Goal: Transaction & Acquisition: Purchase product/service

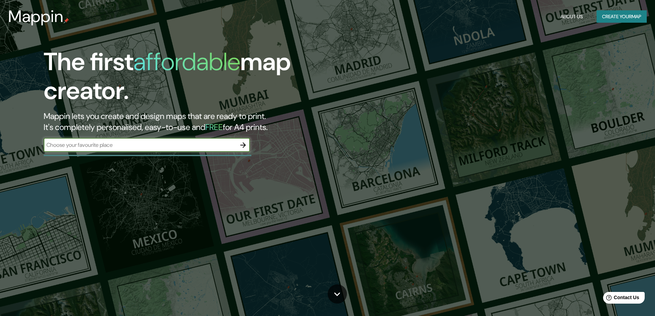
click at [167, 143] on input "text" at bounding box center [140, 145] width 193 height 8
click at [612, 15] on button "Create your map" at bounding box center [622, 16] width 50 height 13
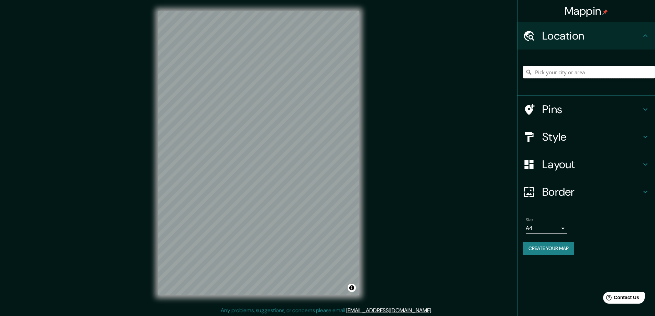
click at [573, 72] on input "Pick your city or area" at bounding box center [589, 72] width 132 height 12
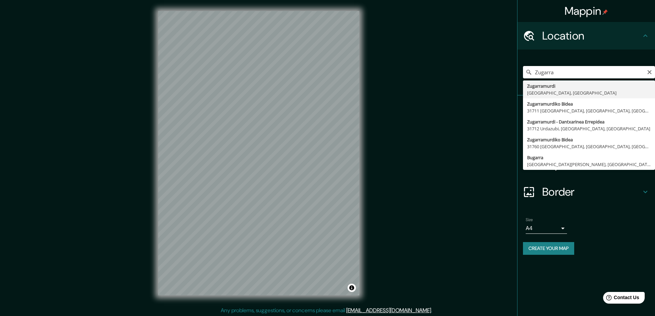
type input "Zugarramurdi, [GEOGRAPHIC_DATA], [GEOGRAPHIC_DATA]"
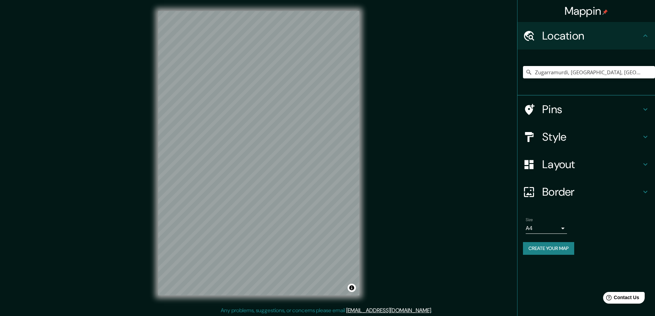
click at [601, 105] on h4 "Pins" at bounding box center [592, 110] width 99 height 14
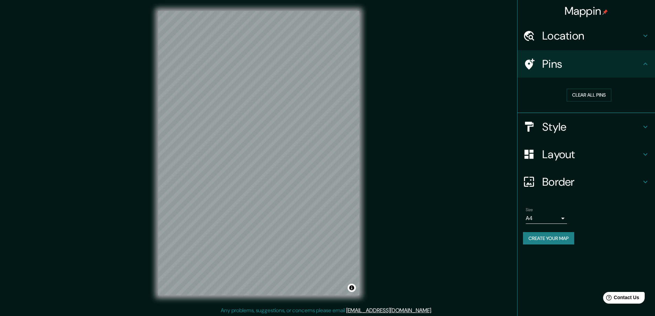
click at [548, 45] on div "Location" at bounding box center [587, 36] width 138 height 28
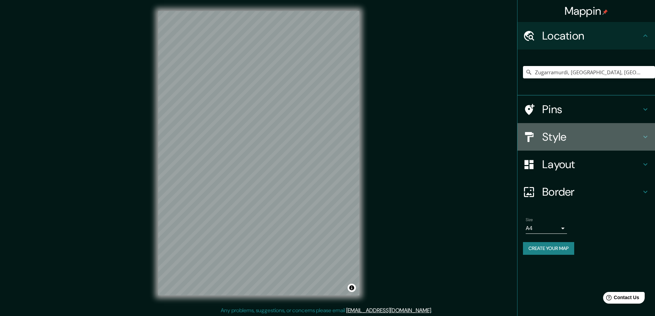
click at [567, 132] on h4 "Style" at bounding box center [592, 137] width 99 height 14
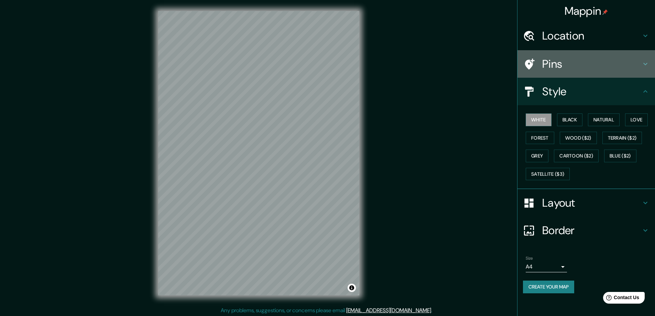
click at [566, 58] on h4 "Pins" at bounding box center [592, 64] width 99 height 14
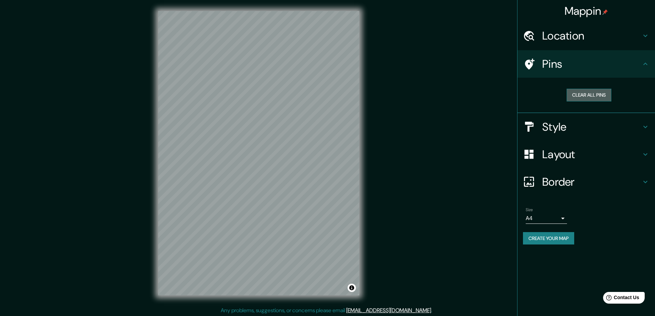
click at [586, 94] on button "Clear all pins" at bounding box center [589, 95] width 45 height 13
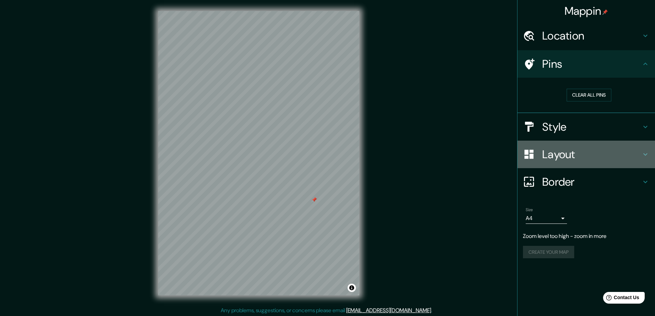
click at [562, 155] on h4 "Layout" at bounding box center [592, 155] width 99 height 14
